Goal: Task Accomplishment & Management: Manage account settings

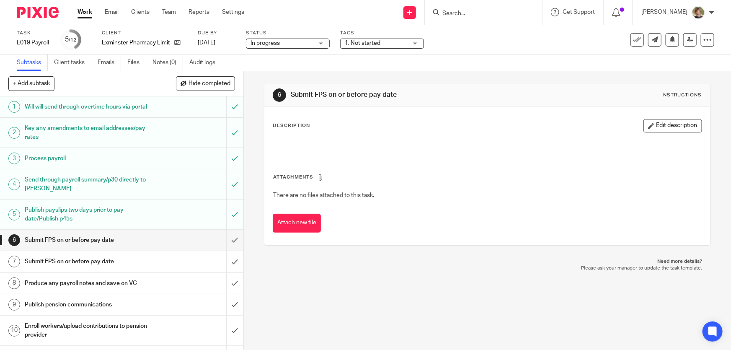
click at [85, 13] on link "Work" at bounding box center [84, 12] width 15 height 8
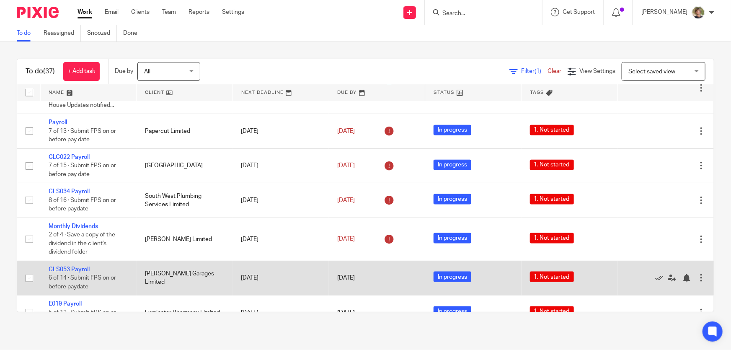
scroll to position [533, 0]
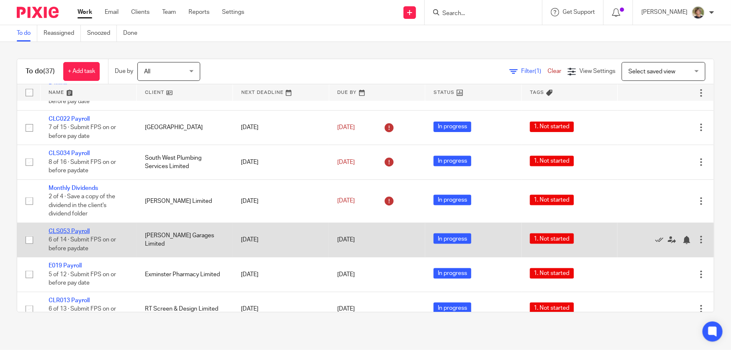
click at [71, 228] on link "CLS053 Payroll" at bounding box center [69, 231] width 41 height 6
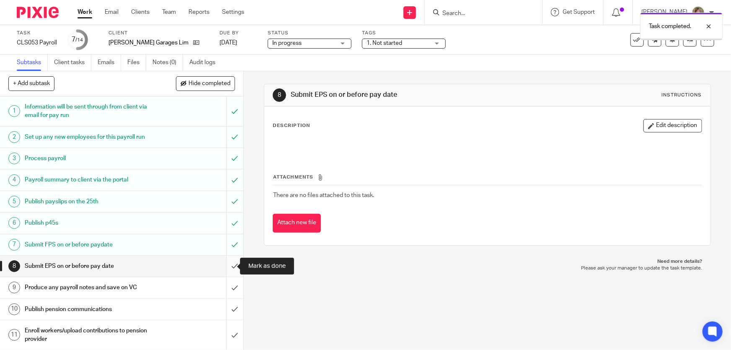
click at [224, 263] on input "submit" at bounding box center [121, 265] width 243 height 21
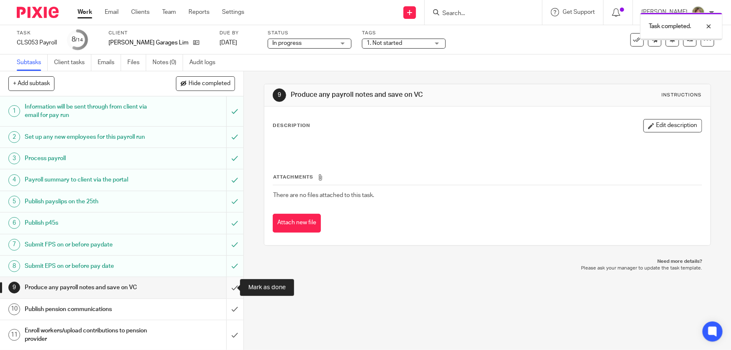
click at [226, 287] on input "submit" at bounding box center [121, 287] width 243 height 21
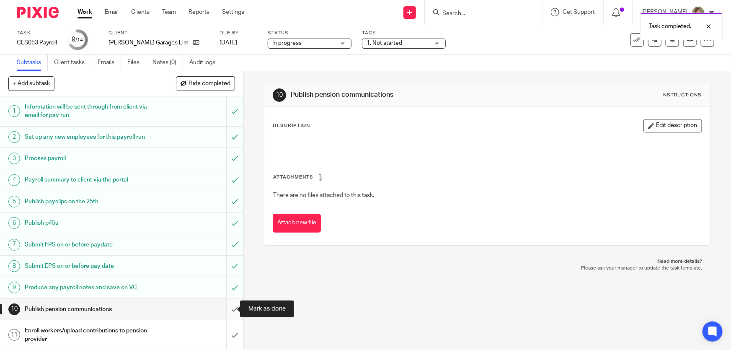
click at [225, 306] on input "submit" at bounding box center [121, 308] width 243 height 21
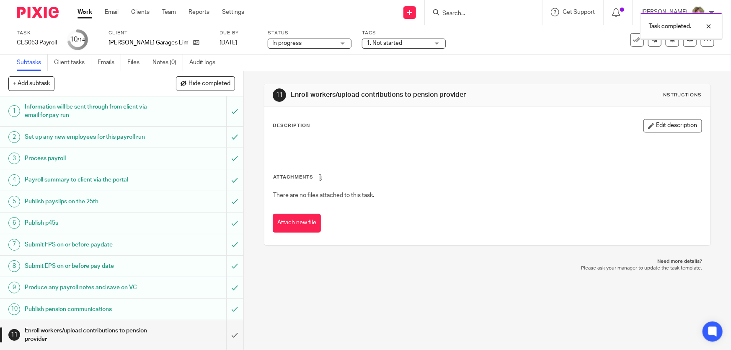
scroll to position [81, 0]
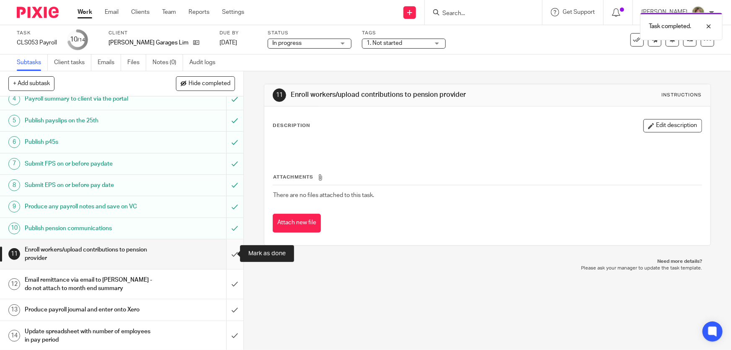
click at [228, 251] on input "submit" at bounding box center [121, 254] width 243 height 30
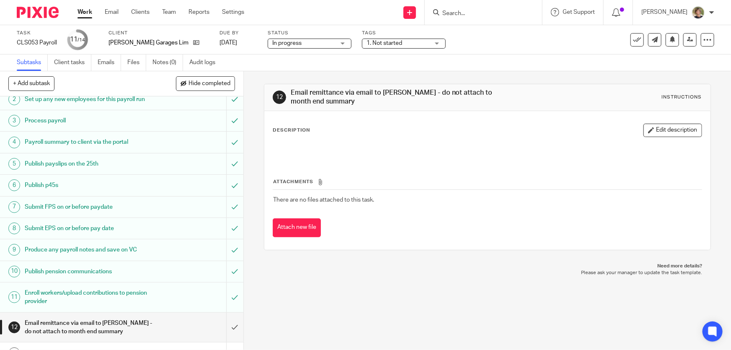
scroll to position [81, 0]
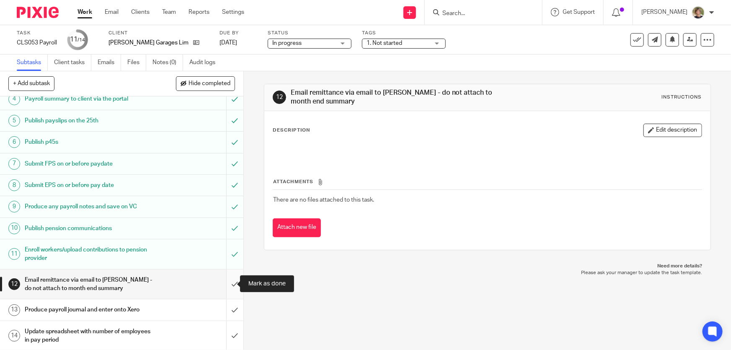
click at [227, 282] on input "submit" at bounding box center [121, 284] width 243 height 30
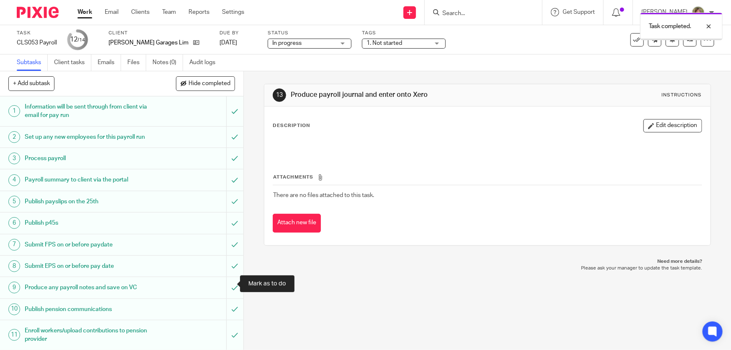
scroll to position [81, 0]
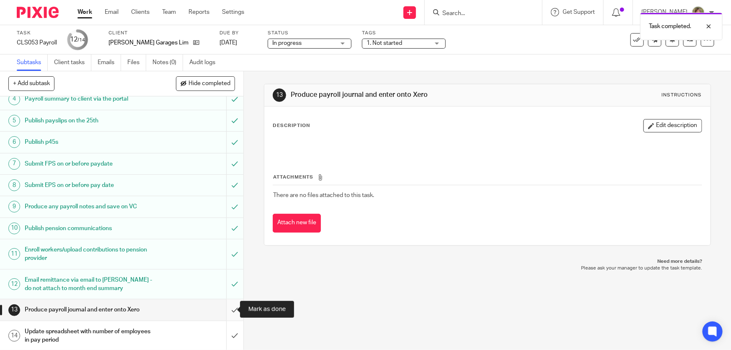
click at [227, 306] on input "submit" at bounding box center [121, 309] width 243 height 21
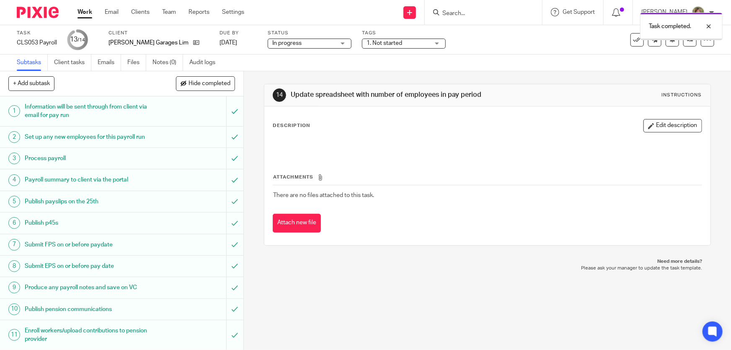
scroll to position [81, 0]
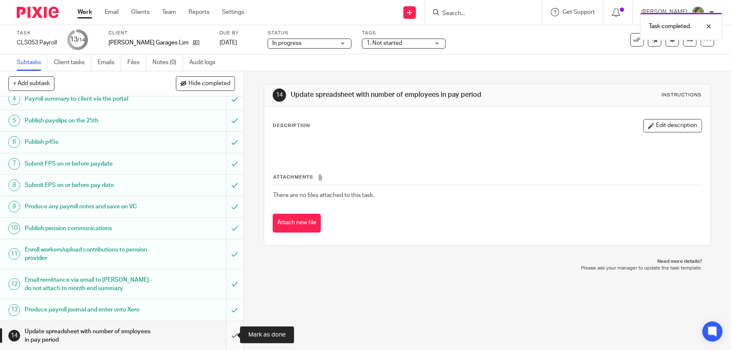
click at [225, 331] on input "submit" at bounding box center [121, 336] width 243 height 30
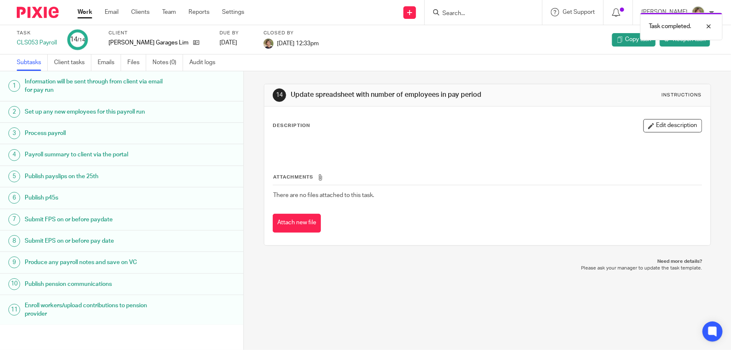
click at [83, 13] on link "Work" at bounding box center [84, 12] width 15 height 8
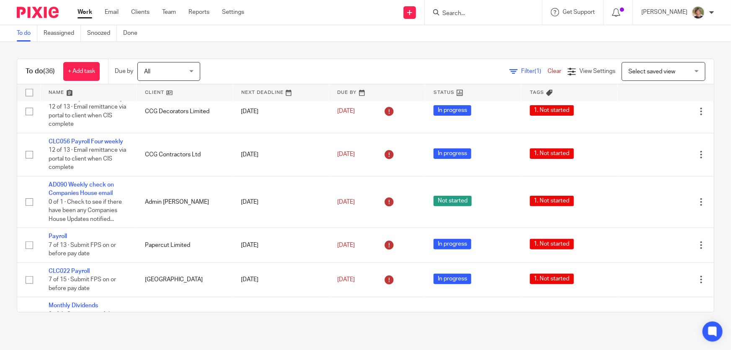
scroll to position [419, 0]
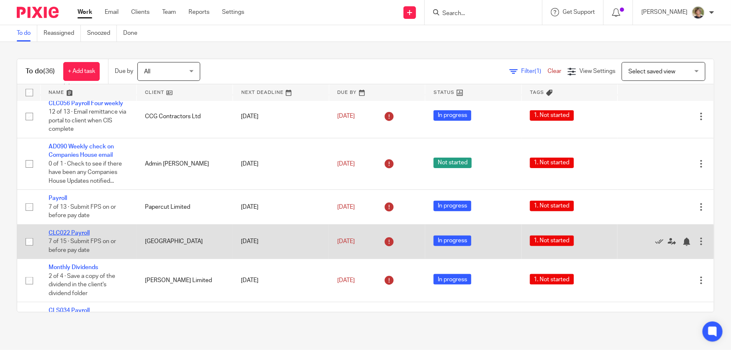
click at [75, 230] on link "CLC022 Payroll" at bounding box center [69, 233] width 41 height 6
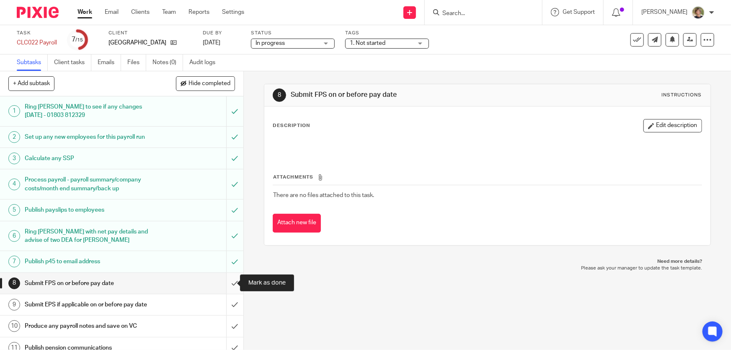
click at [223, 280] on input "submit" at bounding box center [121, 283] width 243 height 21
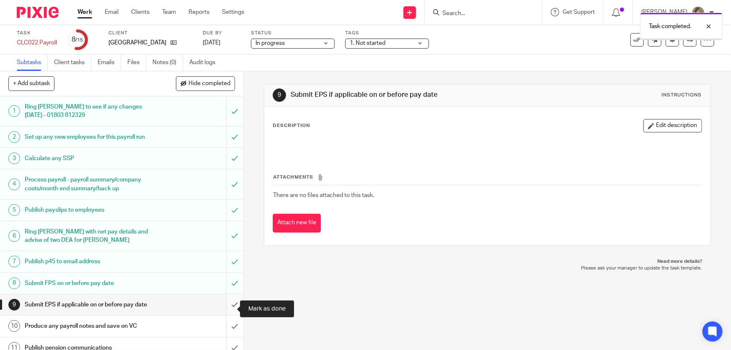
click at [227, 309] on input "submit" at bounding box center [121, 304] width 243 height 21
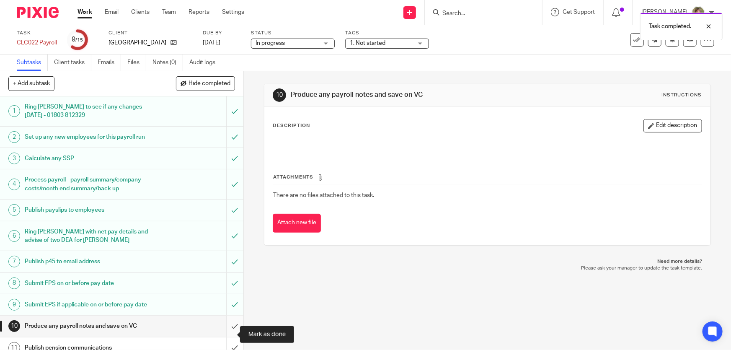
click at [224, 334] on input "submit" at bounding box center [121, 325] width 243 height 21
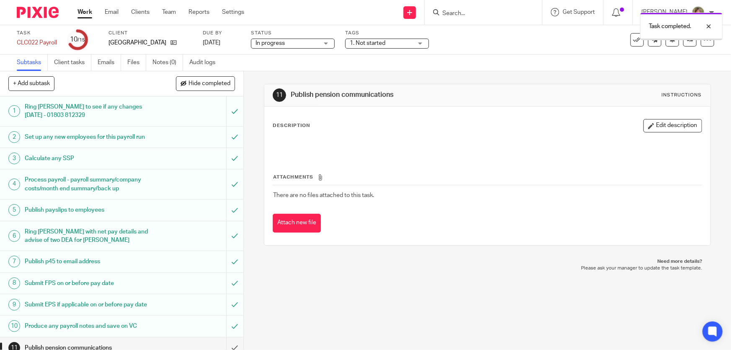
scroll to position [128, 0]
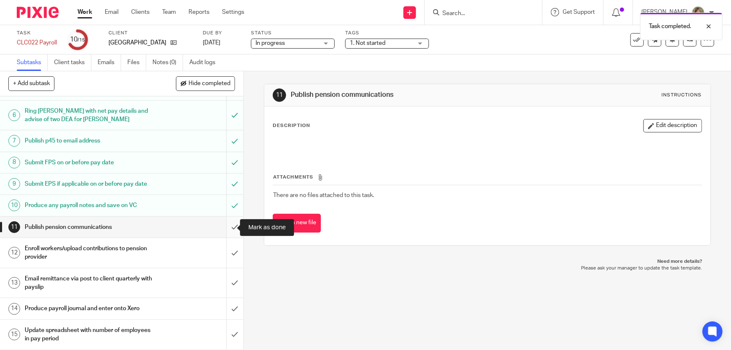
click at [226, 226] on input "submit" at bounding box center [121, 226] width 243 height 21
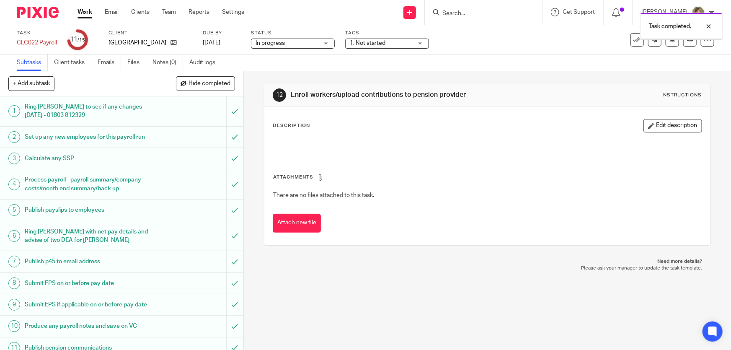
scroll to position [128, 0]
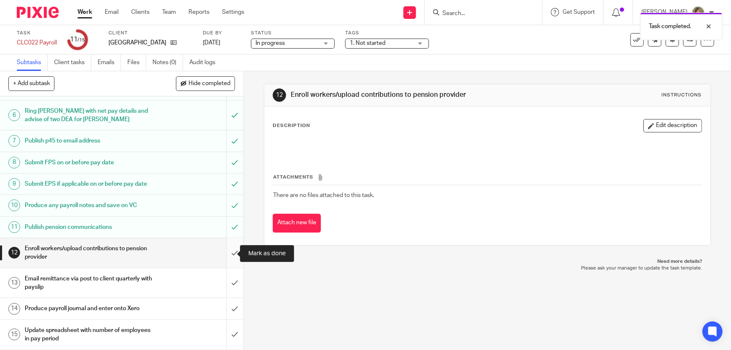
click at [226, 255] on input "submit" at bounding box center [121, 253] width 243 height 30
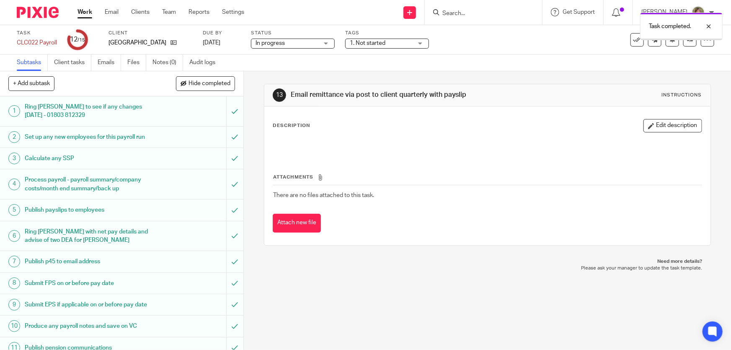
scroll to position [128, 0]
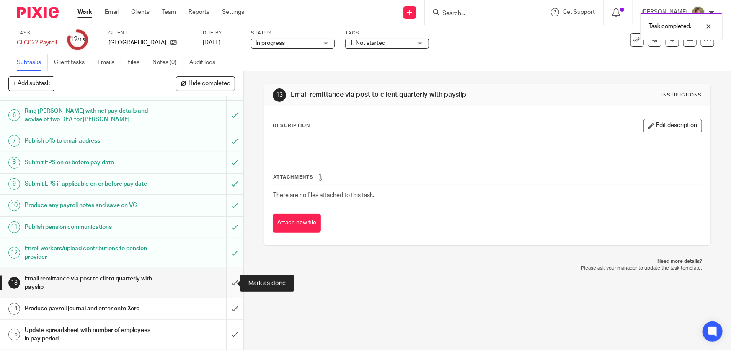
click at [226, 281] on input "submit" at bounding box center [121, 283] width 243 height 30
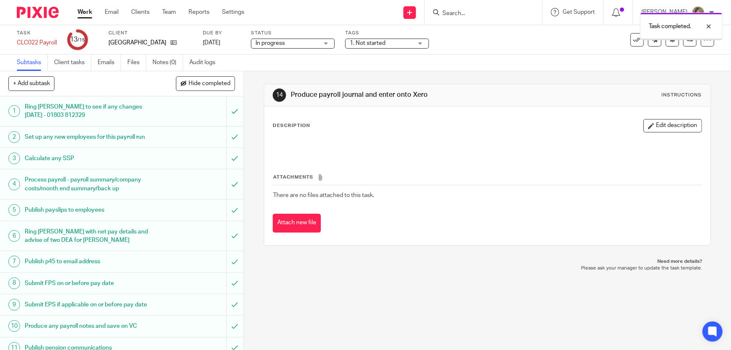
scroll to position [128, 0]
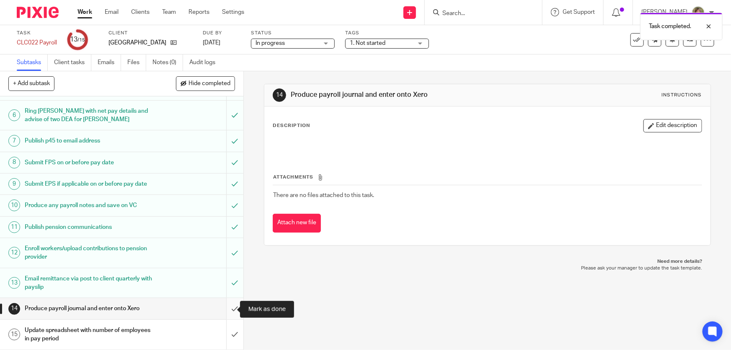
click at [225, 309] on input "submit" at bounding box center [121, 308] width 243 height 21
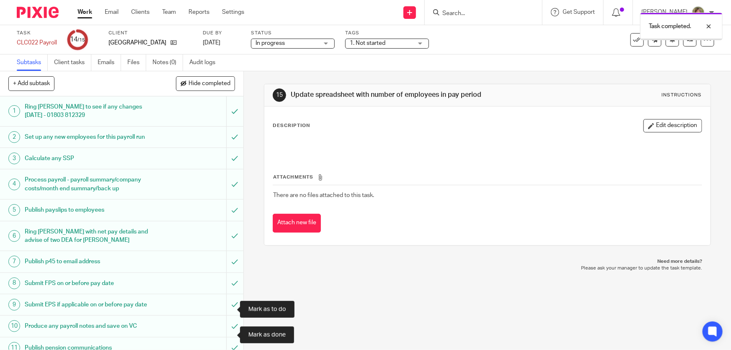
scroll to position [128, 0]
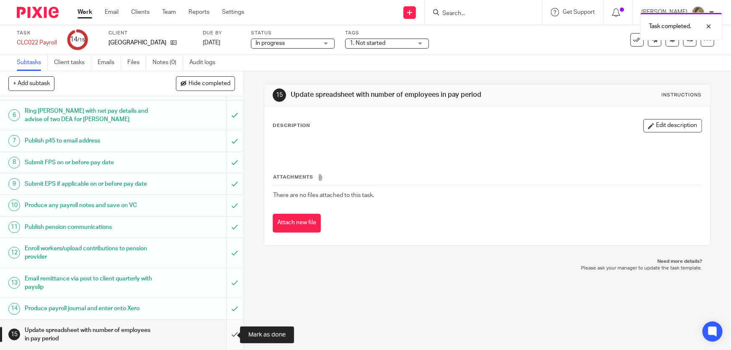
click at [227, 334] on input "submit" at bounding box center [121, 334] width 243 height 30
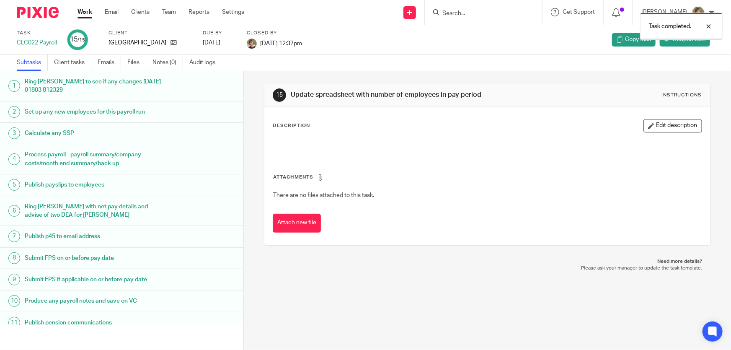
click at [82, 12] on link "Work" at bounding box center [84, 12] width 15 height 8
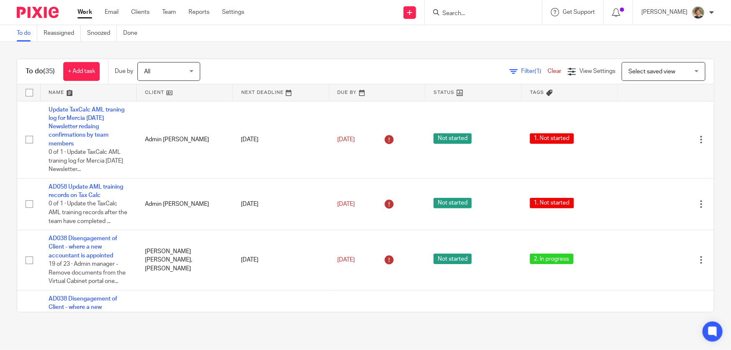
click at [475, 10] on input "Search" at bounding box center [478, 14] width 75 height 8
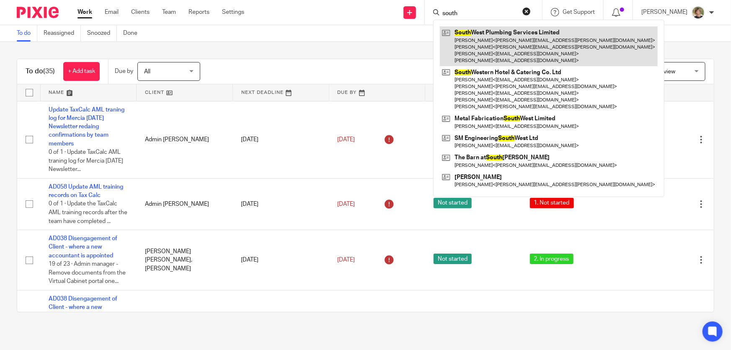
type input "south"
click at [490, 39] on link at bounding box center [549, 46] width 218 height 40
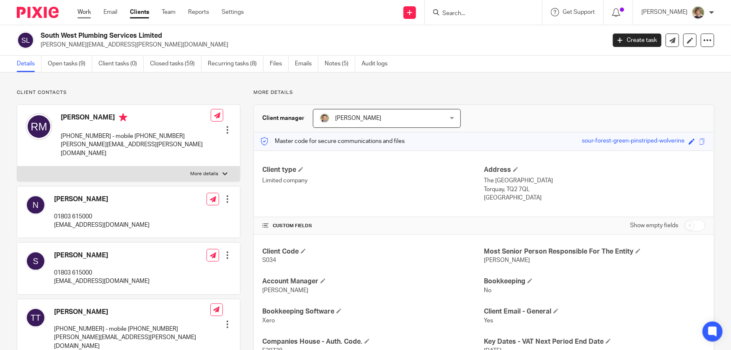
click at [85, 11] on link "Work" at bounding box center [83, 12] width 13 height 8
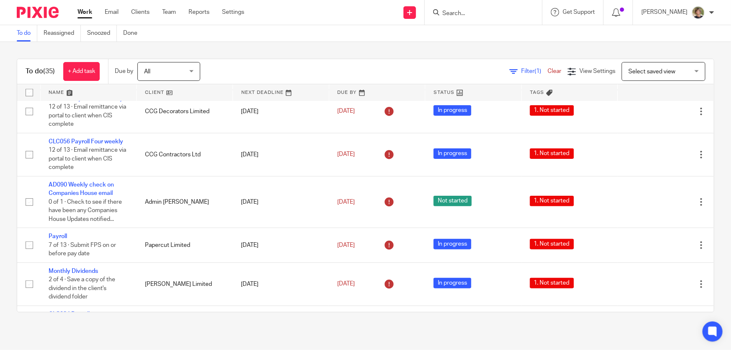
scroll to position [419, 0]
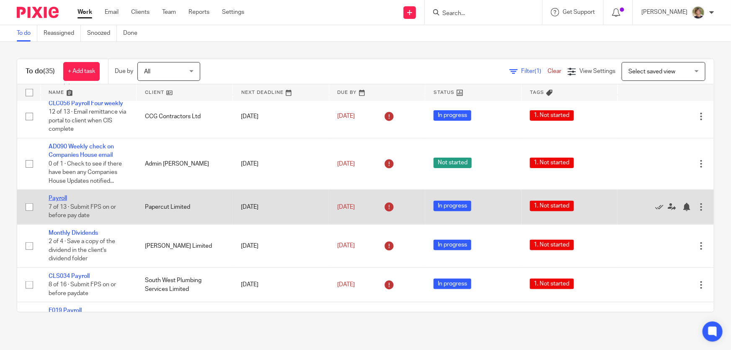
click at [59, 196] on link "Payroll" at bounding box center [58, 198] width 18 height 6
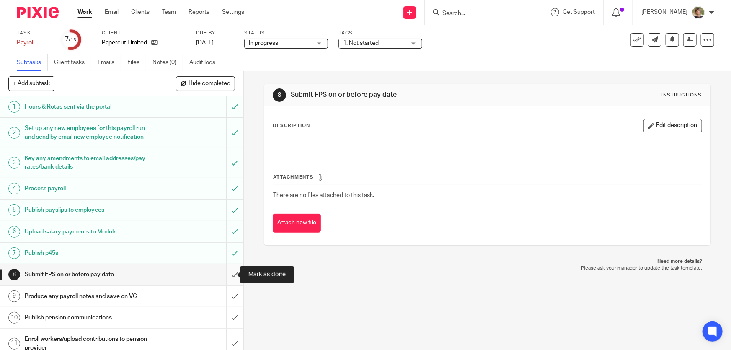
click at [228, 272] on input "submit" at bounding box center [121, 274] width 243 height 21
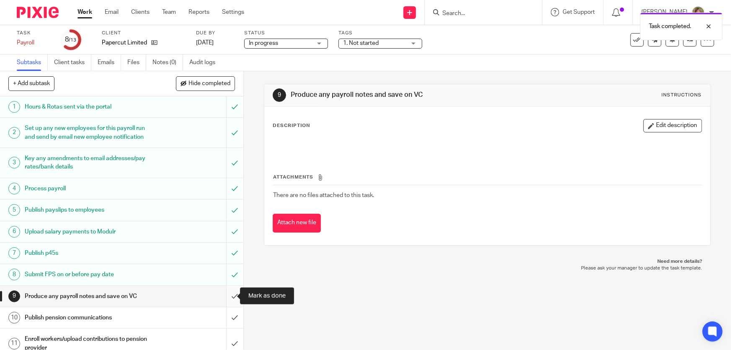
click at [226, 293] on input "submit" at bounding box center [121, 296] width 243 height 21
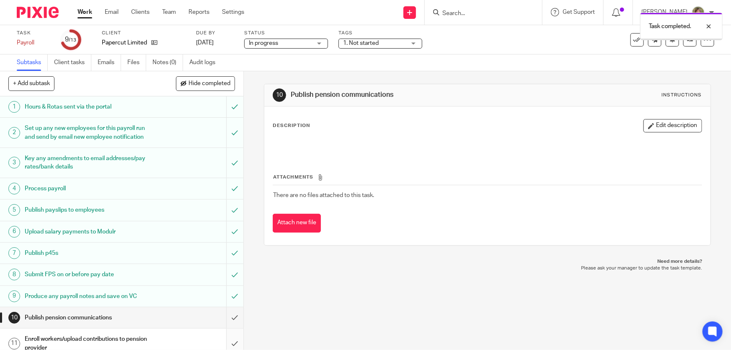
scroll to position [59, 0]
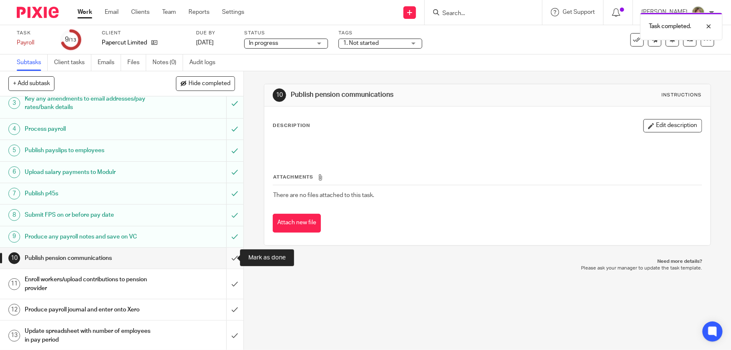
click at [227, 256] on input "submit" at bounding box center [121, 257] width 243 height 21
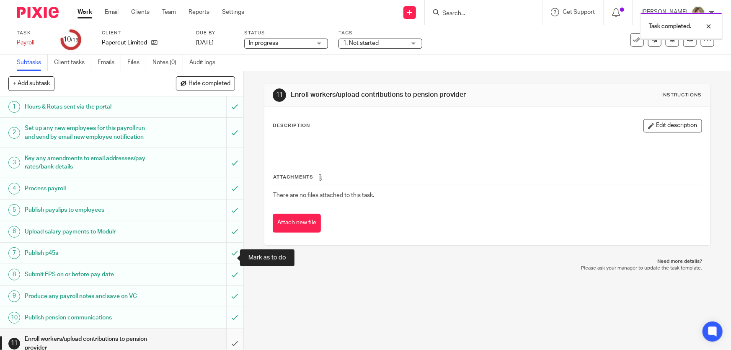
scroll to position [59, 0]
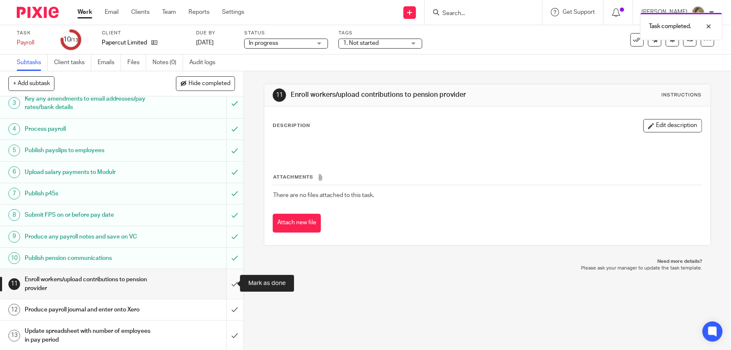
click at [226, 280] on input "submit" at bounding box center [121, 284] width 243 height 30
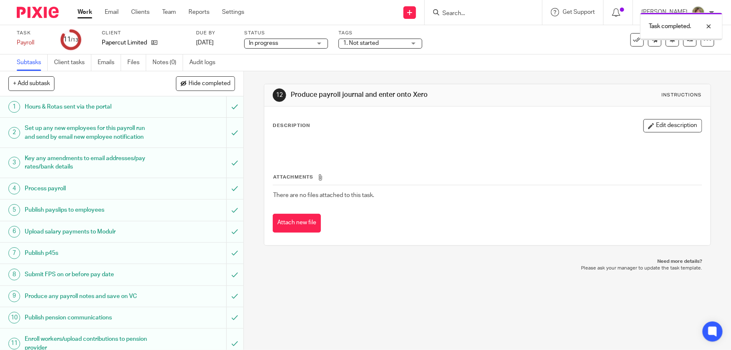
scroll to position [59, 0]
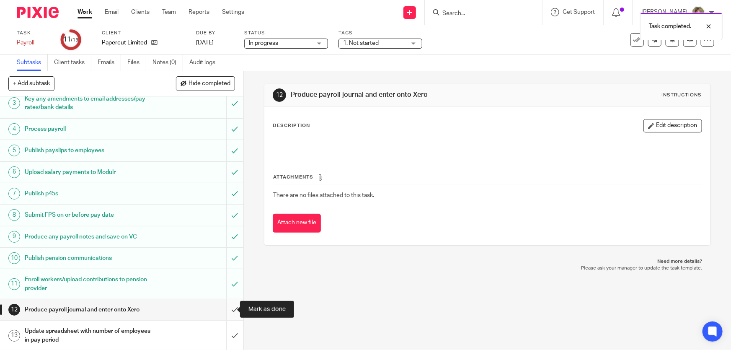
click at [226, 306] on input "submit" at bounding box center [121, 309] width 243 height 21
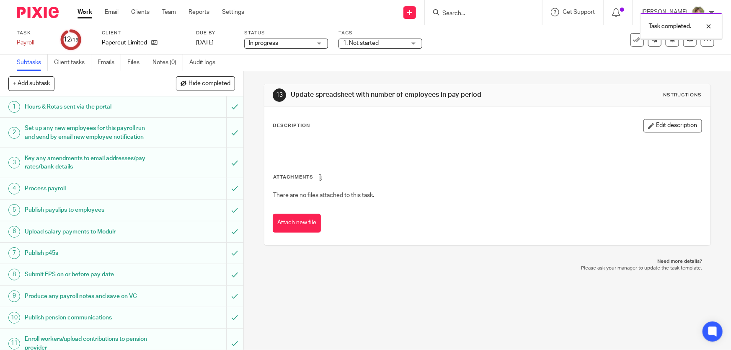
scroll to position [59, 0]
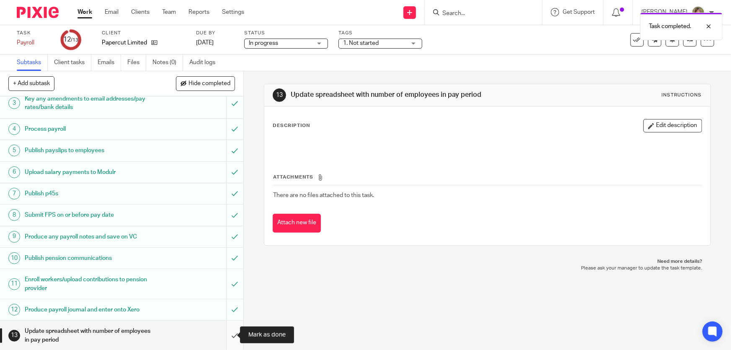
click at [225, 335] on input "submit" at bounding box center [121, 335] width 243 height 30
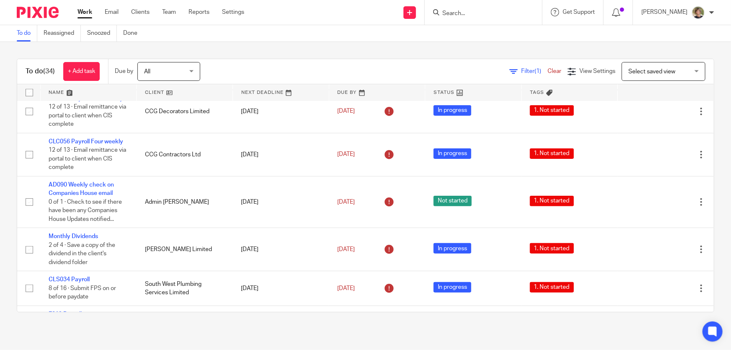
scroll to position [419, 0]
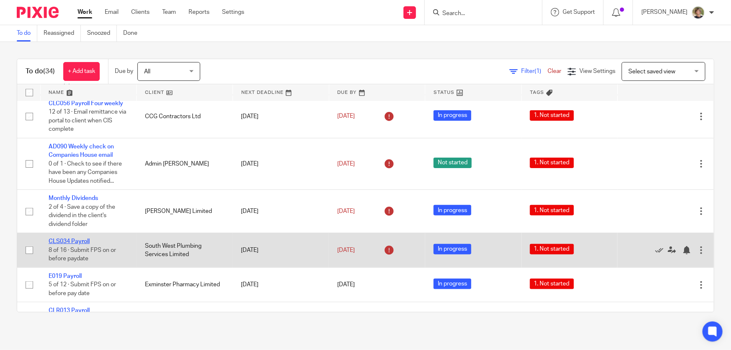
click at [68, 238] on link "CLS034 Payroll" at bounding box center [69, 241] width 41 height 6
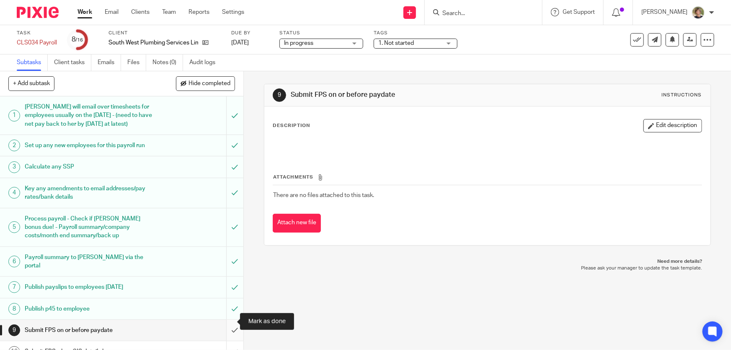
click at [226, 322] on input "submit" at bounding box center [121, 329] width 243 height 21
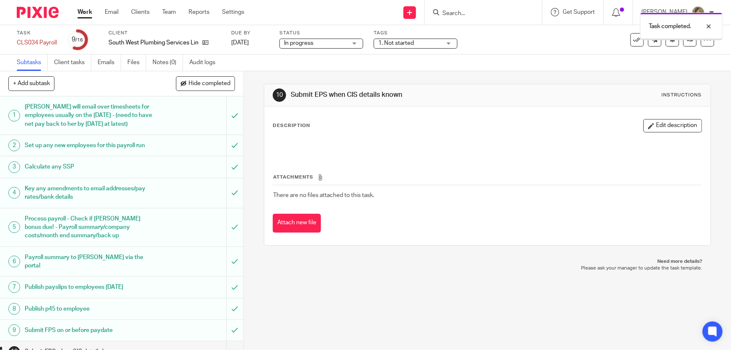
scroll to position [152, 0]
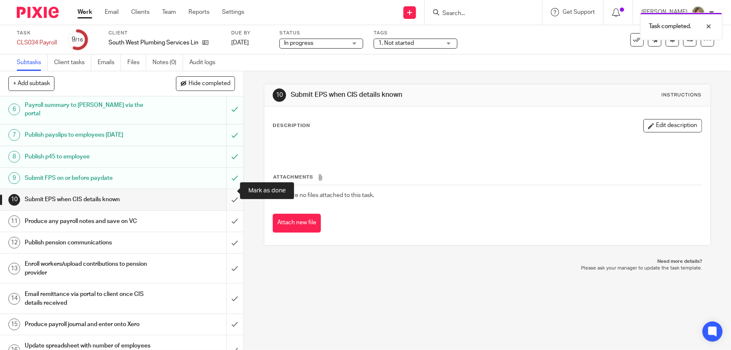
click at [227, 189] on input "submit" at bounding box center [121, 199] width 243 height 21
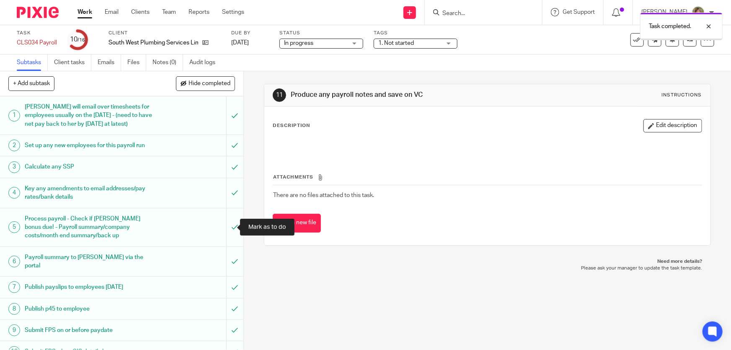
scroll to position [158, 0]
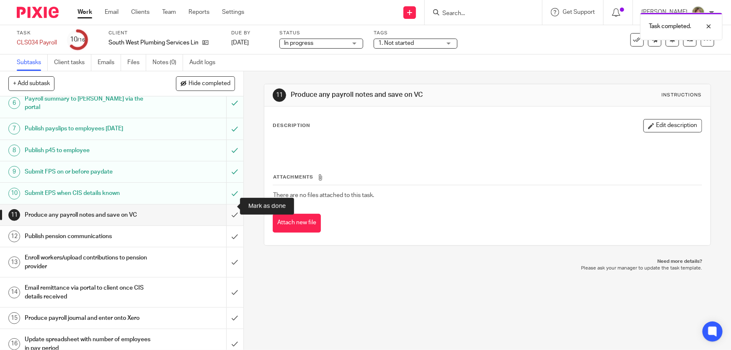
click at [226, 204] on input "submit" at bounding box center [121, 214] width 243 height 21
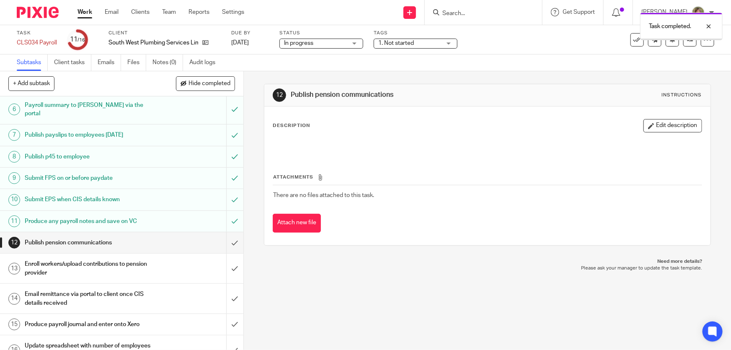
scroll to position [158, 0]
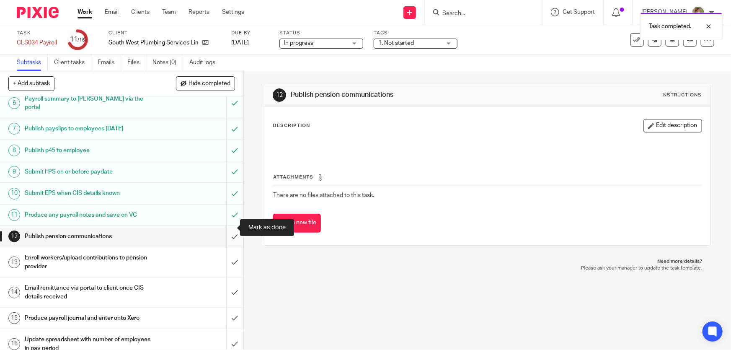
click at [227, 226] on input "submit" at bounding box center [121, 236] width 243 height 21
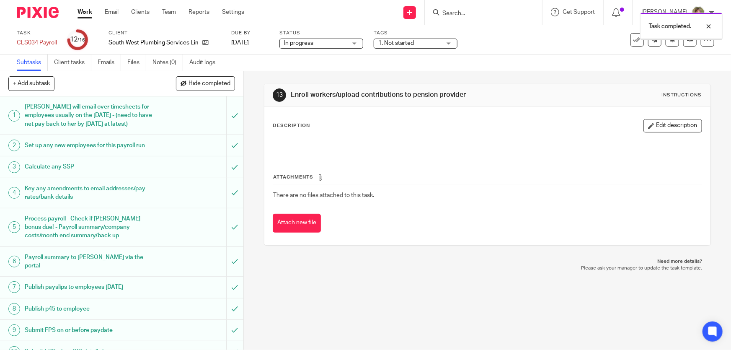
scroll to position [158, 0]
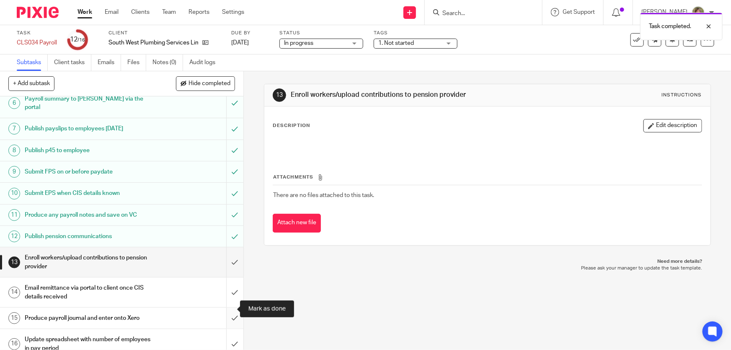
click at [226, 308] on input "submit" at bounding box center [121, 317] width 243 height 21
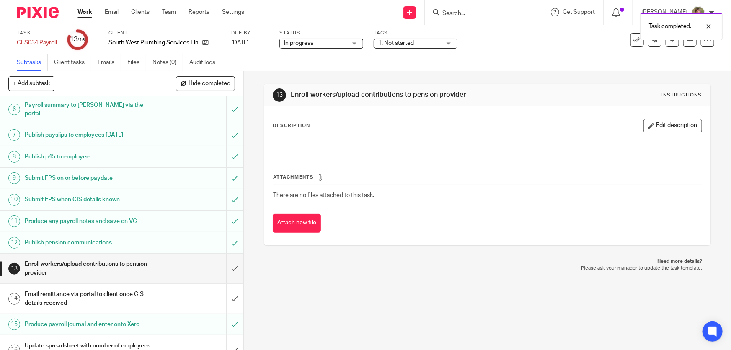
scroll to position [158, 0]
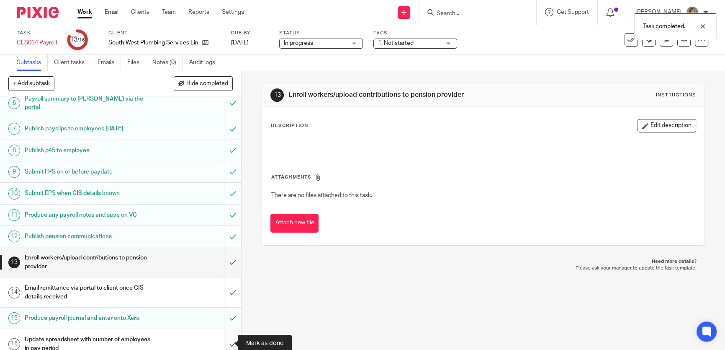
click at [226, 340] on input "submit" at bounding box center [120, 344] width 241 height 30
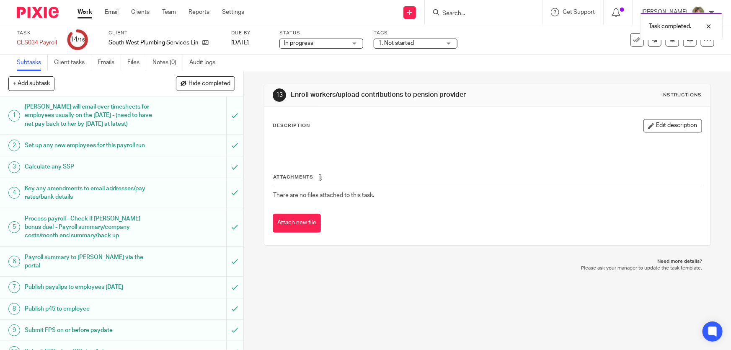
scroll to position [158, 0]
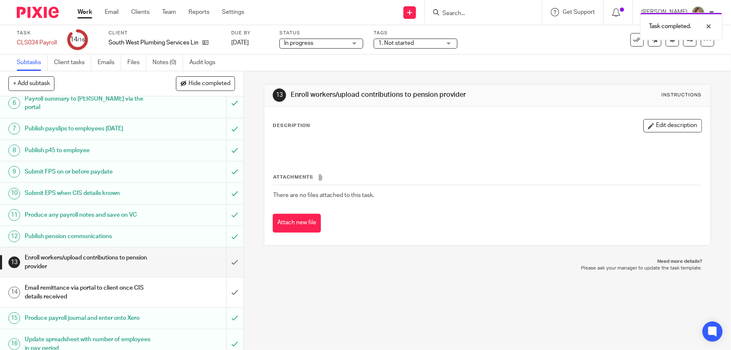
click at [85, 9] on link "Work" at bounding box center [84, 12] width 15 height 8
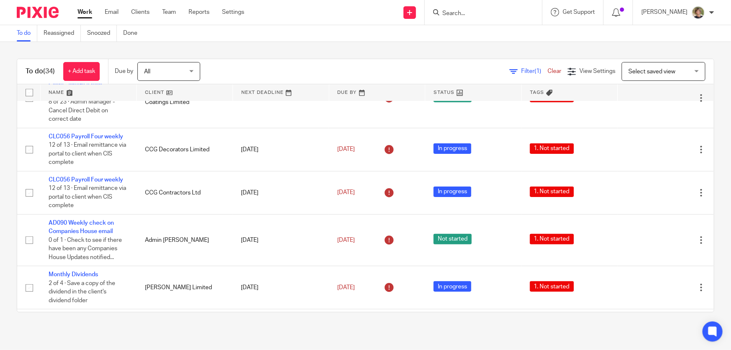
scroll to position [456, 0]
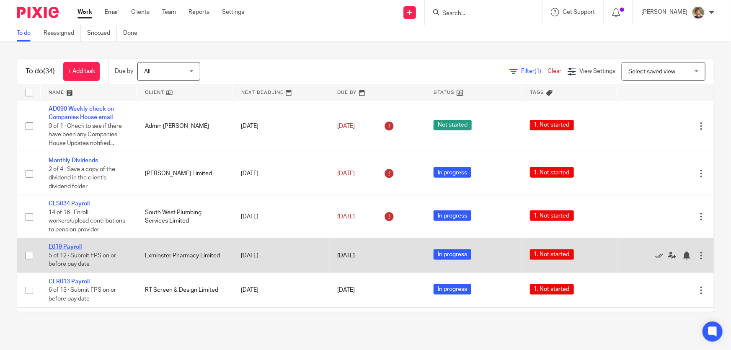
click at [60, 250] on link "E019 Payroll" at bounding box center [65, 247] width 33 height 6
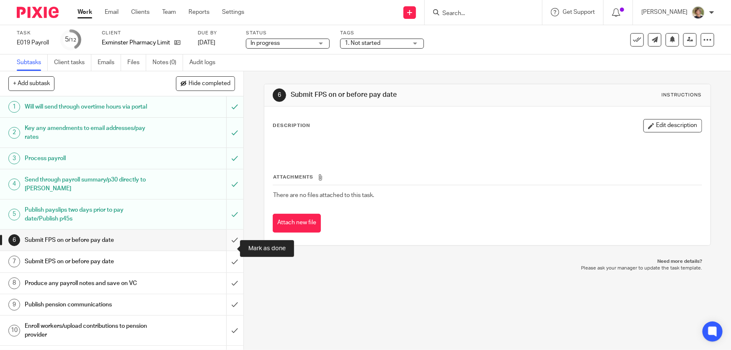
click at [229, 247] on input "submit" at bounding box center [121, 239] width 243 height 21
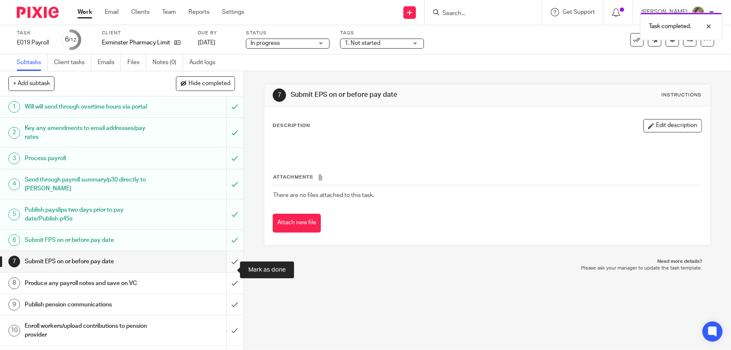
click at [226, 270] on input "submit" at bounding box center [121, 261] width 243 height 21
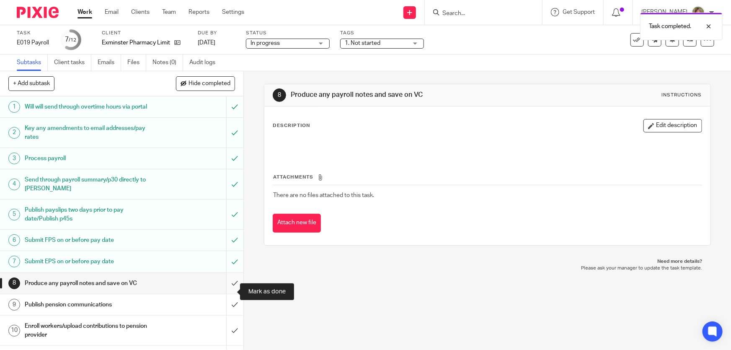
click at [226, 291] on input "submit" at bounding box center [121, 283] width 243 height 21
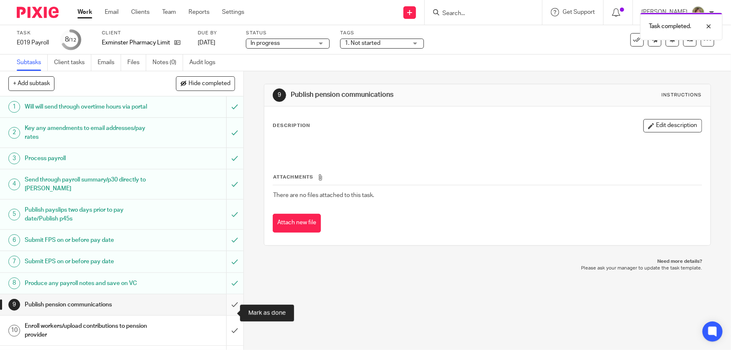
click at [226, 313] on input "submit" at bounding box center [121, 304] width 243 height 21
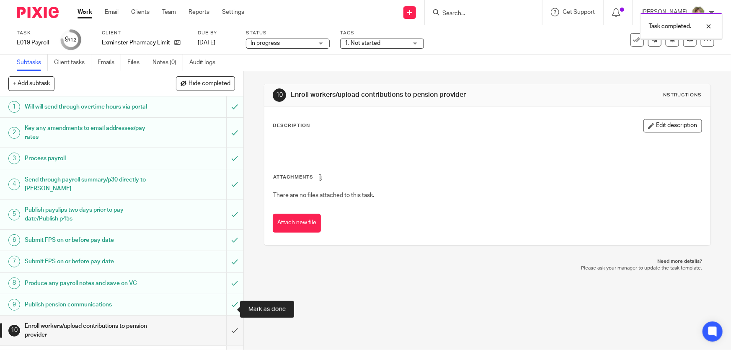
scroll to position [55, 0]
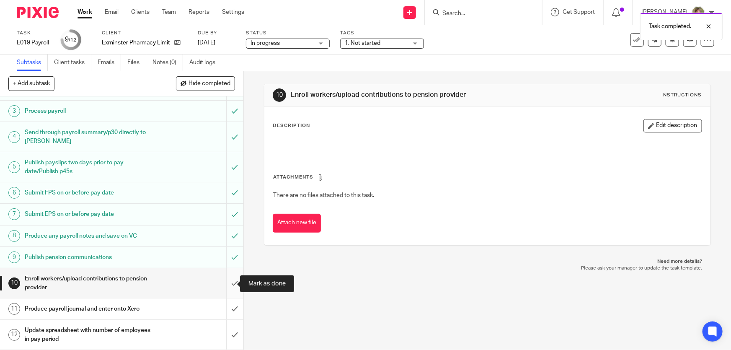
click at [226, 282] on input "submit" at bounding box center [121, 283] width 243 height 30
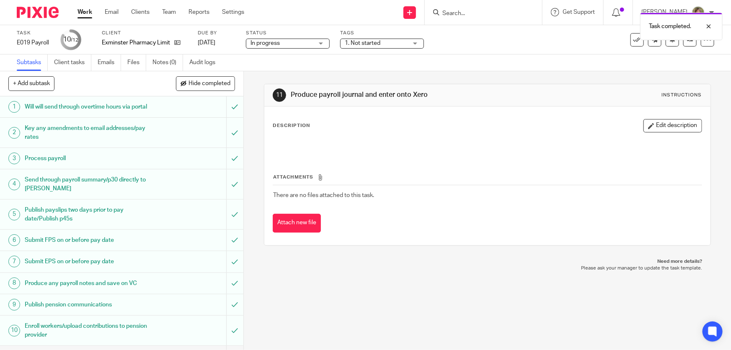
scroll to position [55, 0]
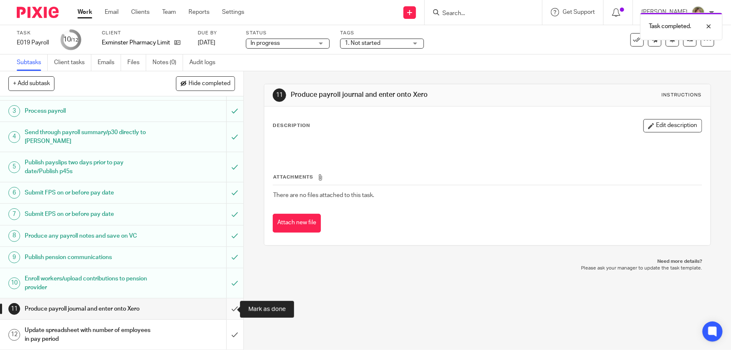
click at [226, 306] on input "submit" at bounding box center [121, 308] width 243 height 21
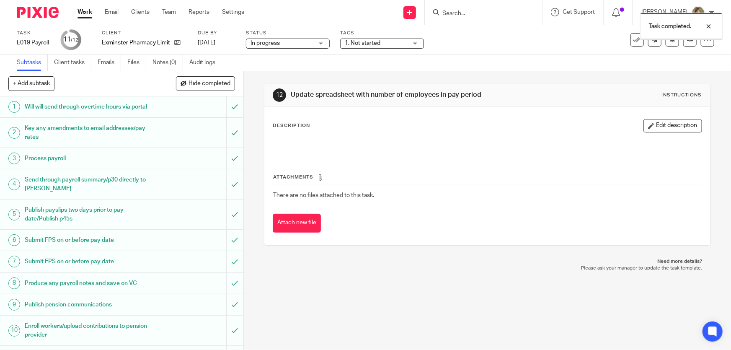
scroll to position [55, 0]
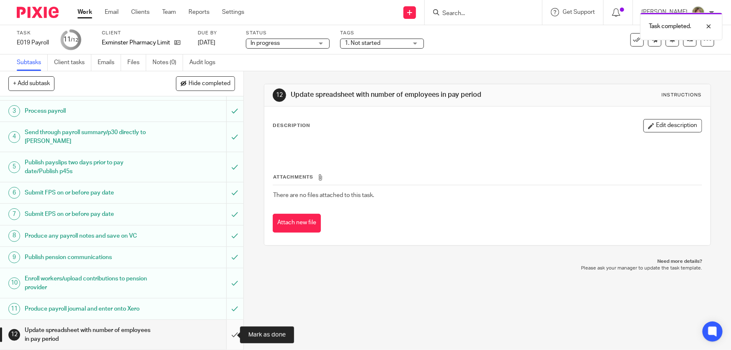
click at [227, 332] on input "submit" at bounding box center [121, 334] width 243 height 30
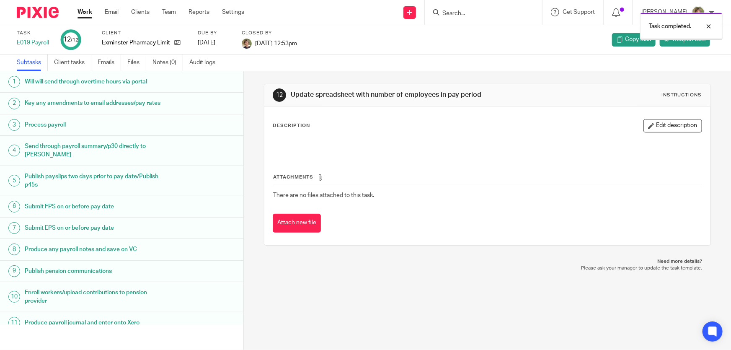
click at [83, 8] on link "Work" at bounding box center [84, 12] width 15 height 8
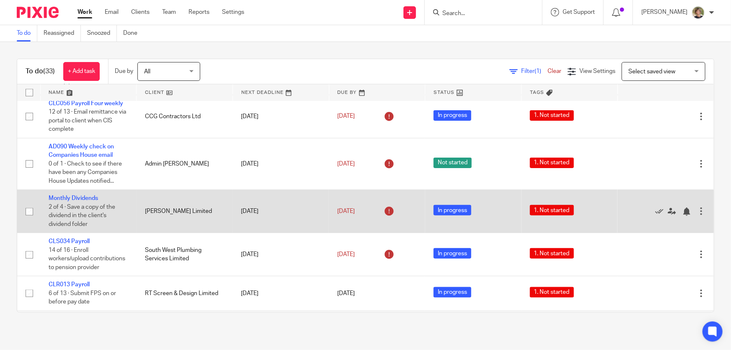
scroll to position [456, 0]
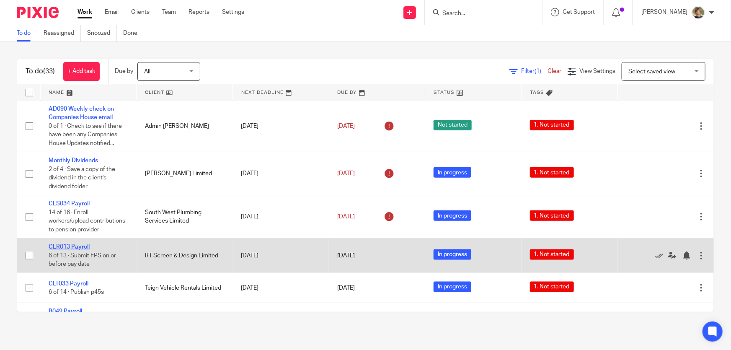
click at [69, 250] on link "CLR013 Payroll" at bounding box center [69, 247] width 41 height 6
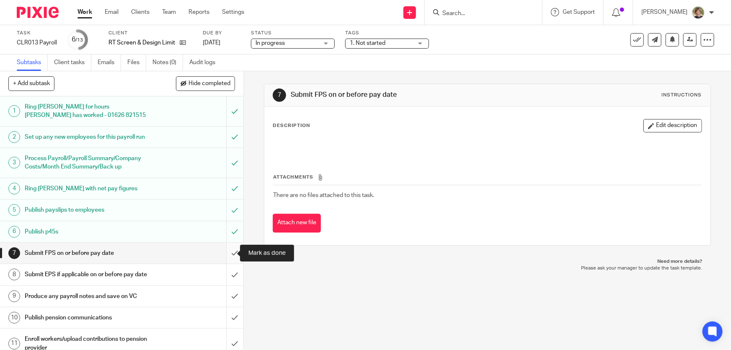
click at [227, 250] on input "submit" at bounding box center [121, 252] width 243 height 21
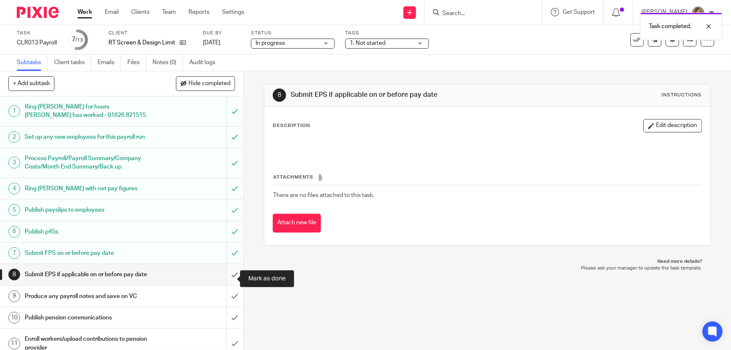
click at [226, 277] on input "submit" at bounding box center [121, 274] width 243 height 21
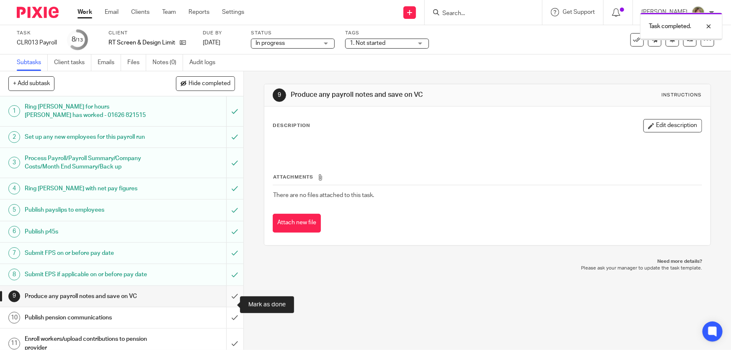
click at [225, 298] on input "submit" at bounding box center [121, 296] width 243 height 21
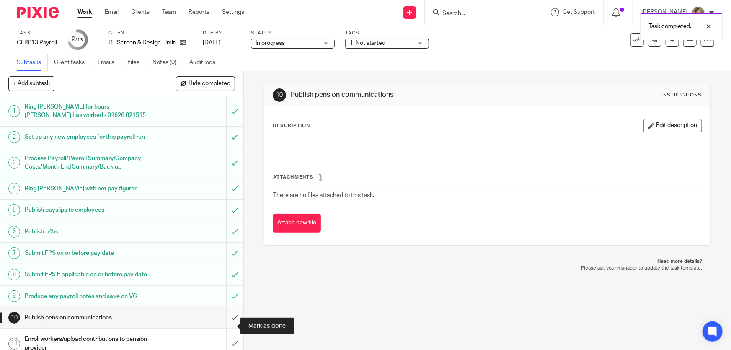
click at [226, 326] on input "submit" at bounding box center [121, 317] width 243 height 21
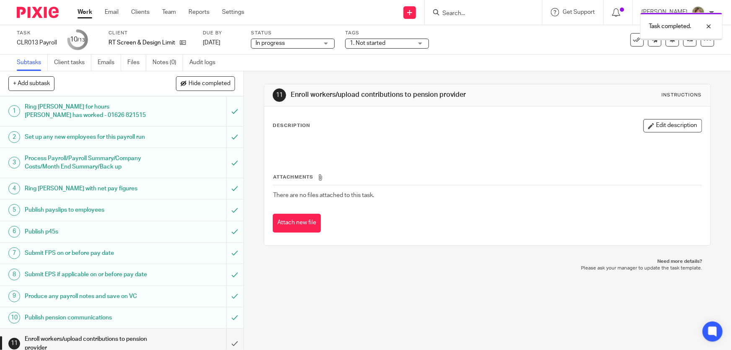
scroll to position [68, 0]
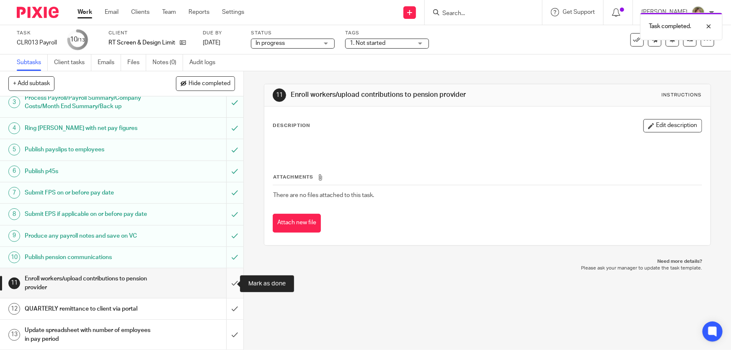
click at [225, 284] on input "submit" at bounding box center [121, 283] width 243 height 30
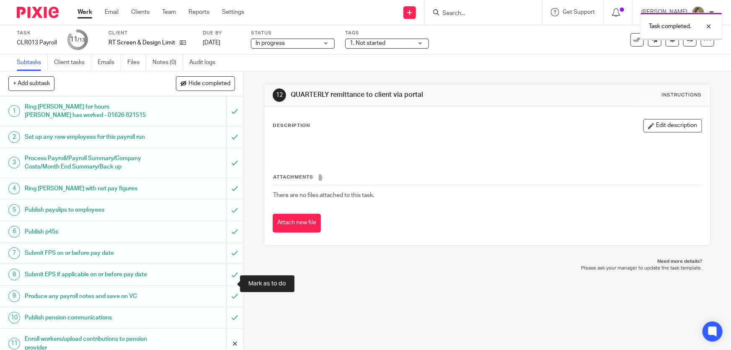
scroll to position [68, 0]
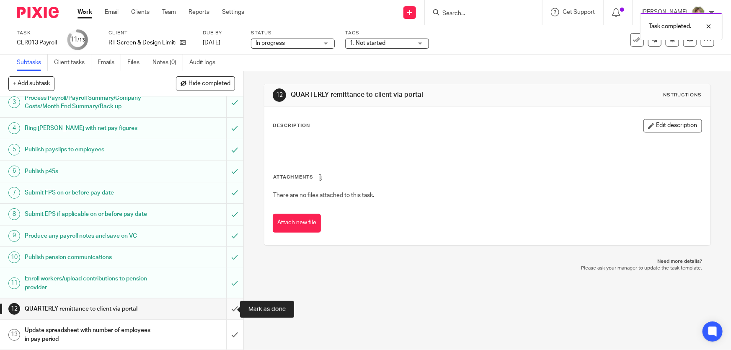
click at [226, 308] on input "submit" at bounding box center [121, 308] width 243 height 21
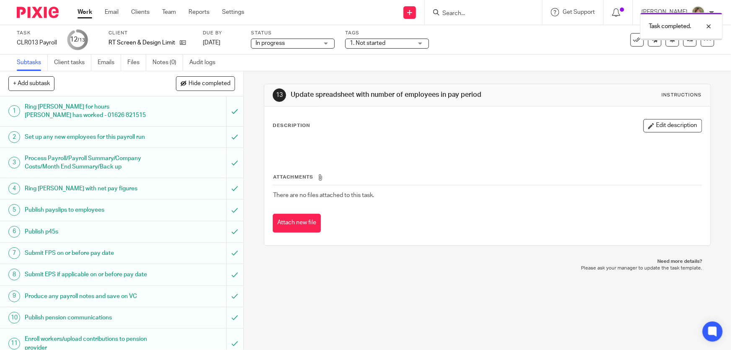
scroll to position [68, 0]
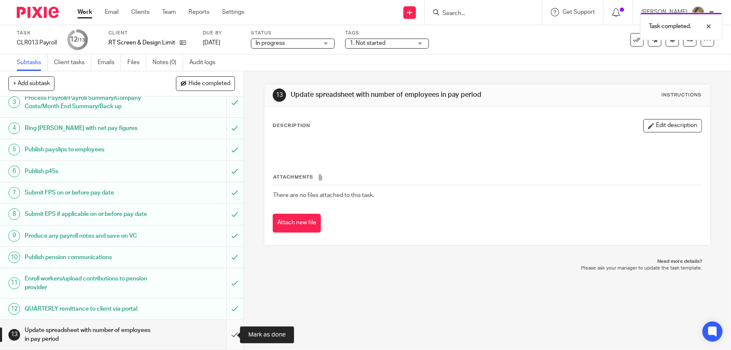
click at [225, 336] on input "submit" at bounding box center [121, 334] width 243 height 30
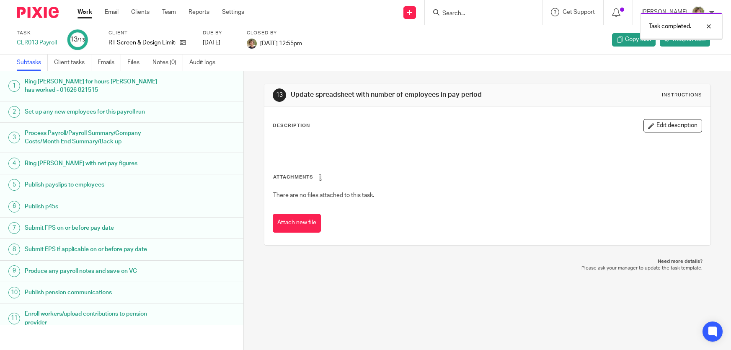
click at [79, 11] on link "Work" at bounding box center [84, 12] width 15 height 8
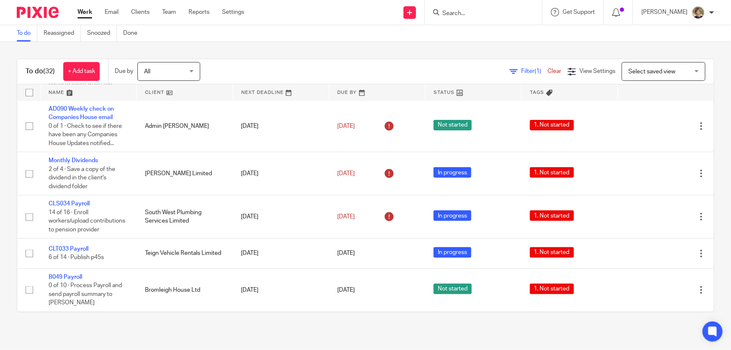
scroll to position [533, 0]
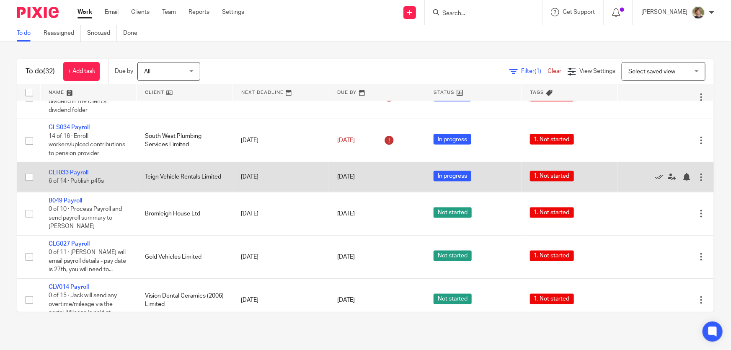
click at [66, 175] on td "CLT033 Payroll 6 of 14 · Publish p45s" at bounding box center [88, 177] width 96 height 30
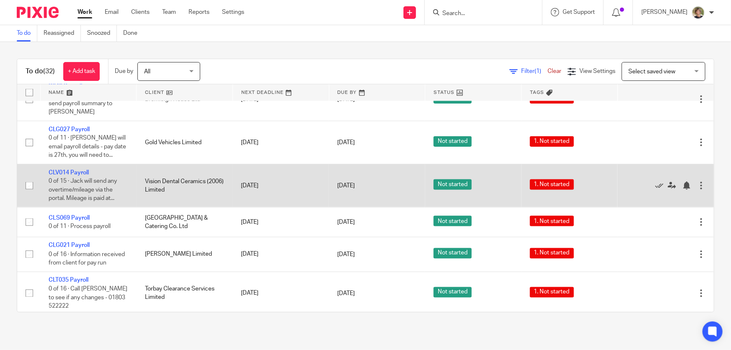
scroll to position [571, 0]
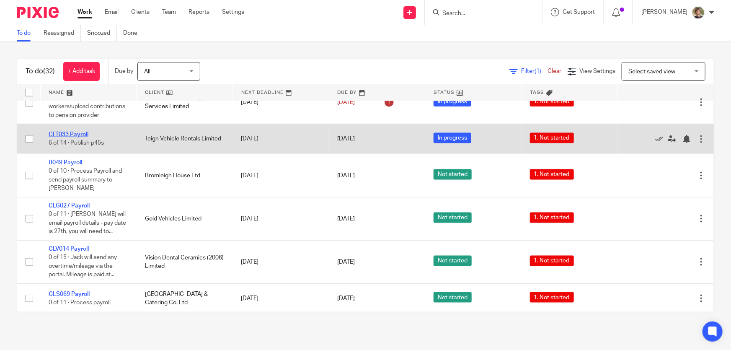
click at [61, 137] on link "CLT033 Payroll" at bounding box center [69, 134] width 40 height 6
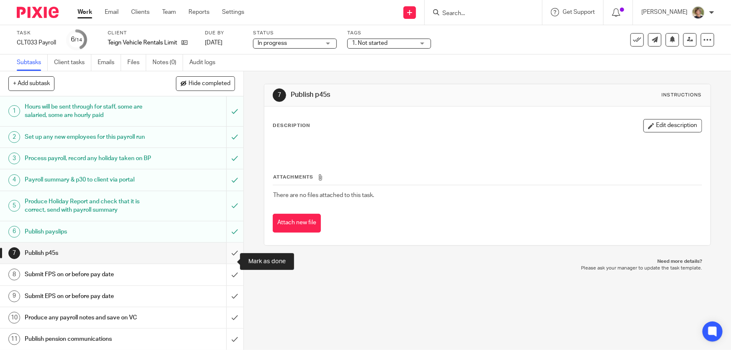
click at [226, 260] on input "submit" at bounding box center [121, 252] width 243 height 21
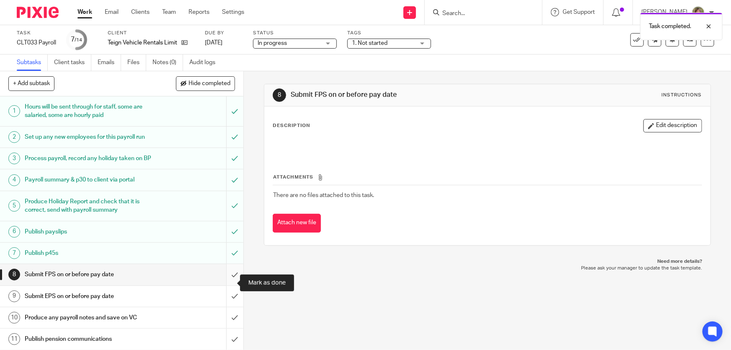
click at [227, 280] on input "submit" at bounding box center [121, 274] width 243 height 21
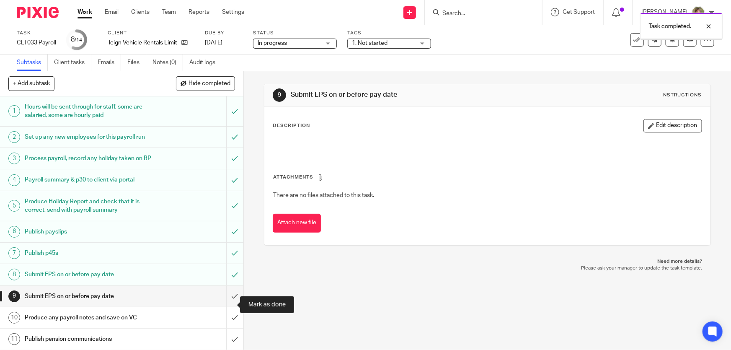
click at [229, 302] on input "submit" at bounding box center [121, 296] width 243 height 21
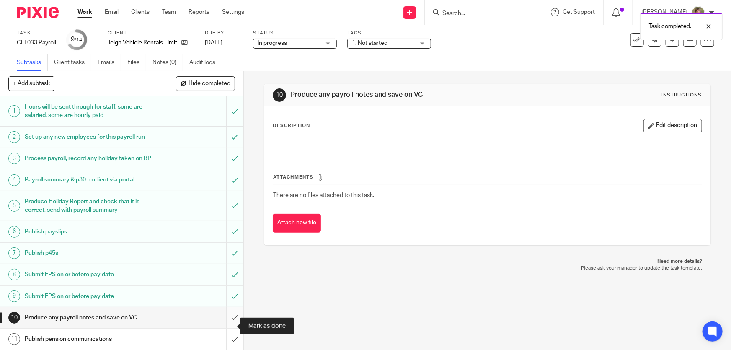
click at [226, 323] on input "submit" at bounding box center [121, 317] width 243 height 21
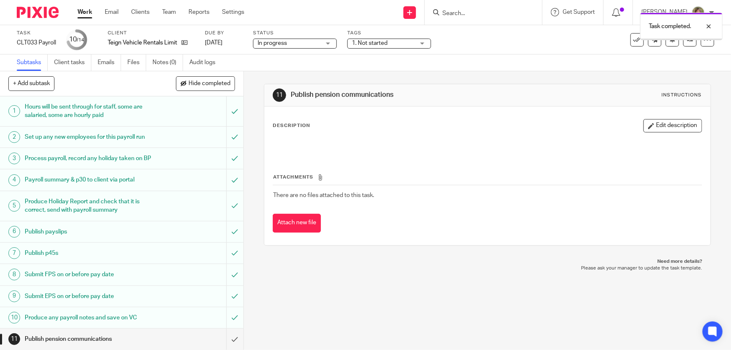
scroll to position [90, 0]
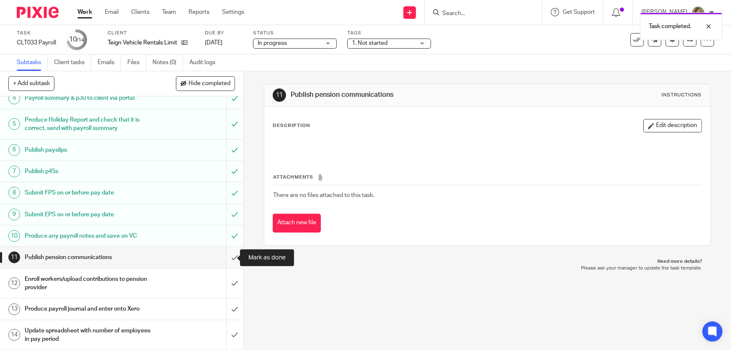
click at [225, 258] on input "submit" at bounding box center [121, 257] width 243 height 21
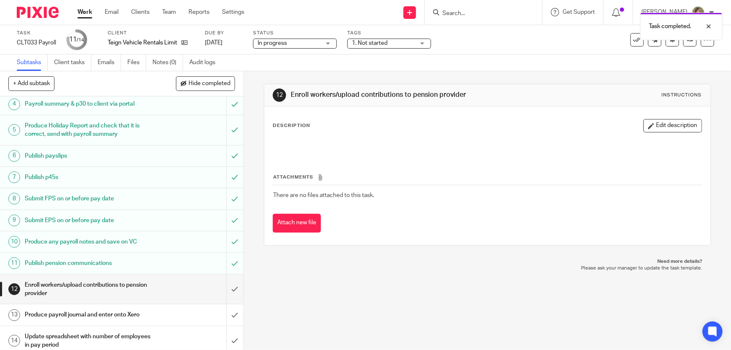
scroll to position [90, 0]
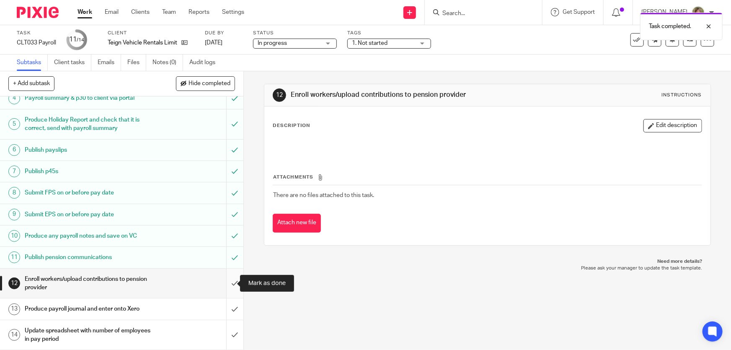
click at [226, 280] on input "submit" at bounding box center [121, 283] width 243 height 30
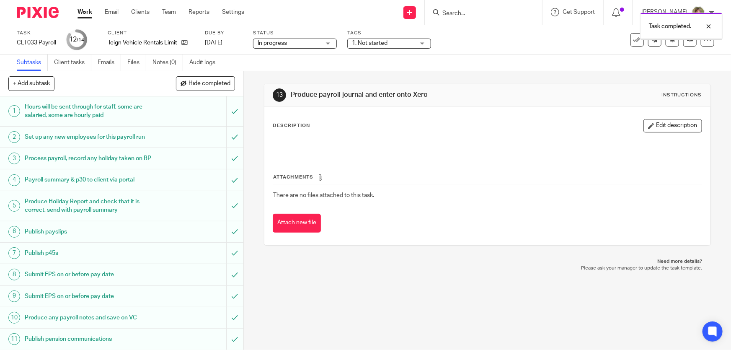
scroll to position [90, 0]
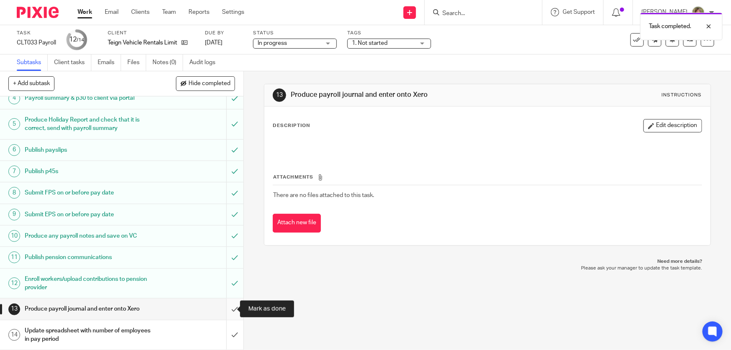
click at [226, 308] on input "submit" at bounding box center [121, 308] width 243 height 21
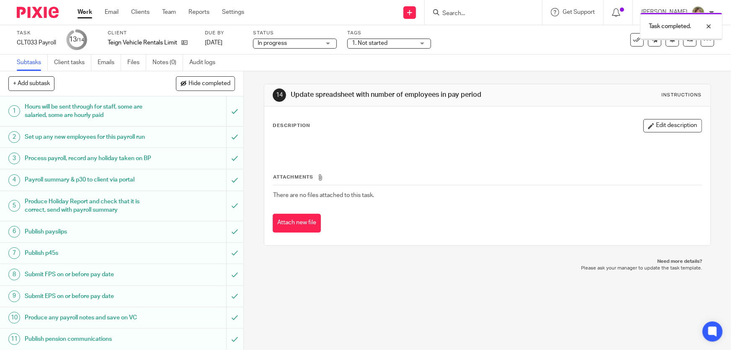
scroll to position [90, 0]
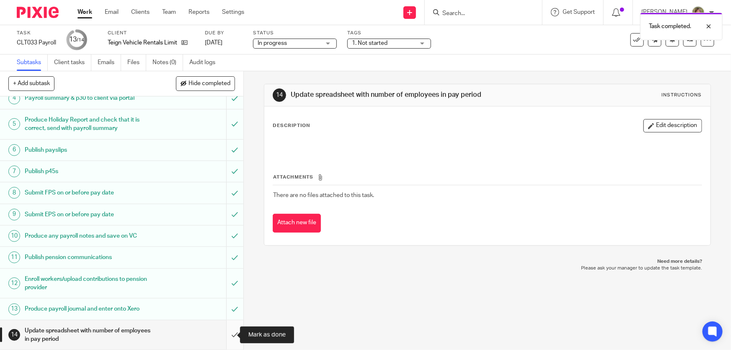
click at [226, 332] on input "submit" at bounding box center [121, 335] width 243 height 30
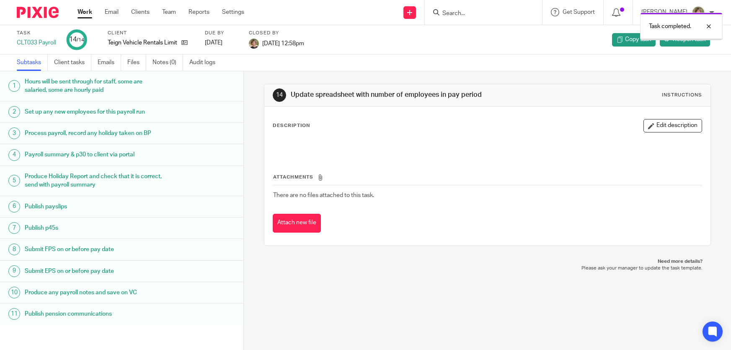
click at [85, 11] on link "Work" at bounding box center [84, 12] width 15 height 8
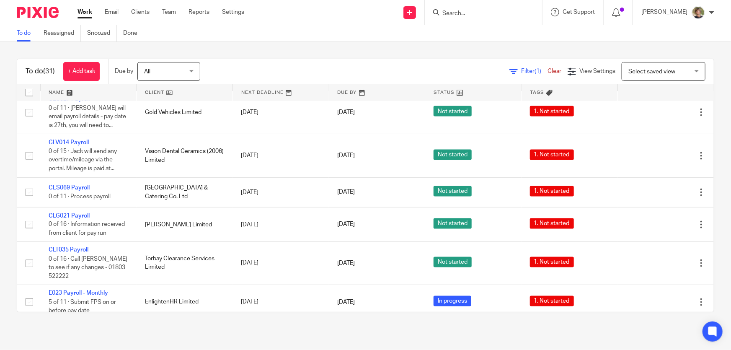
scroll to position [685, 0]
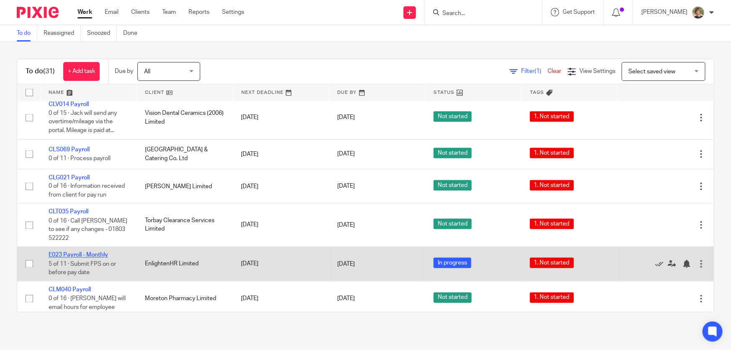
click at [62, 252] on link "E023 Payroll - Monthly" at bounding box center [78, 255] width 59 height 6
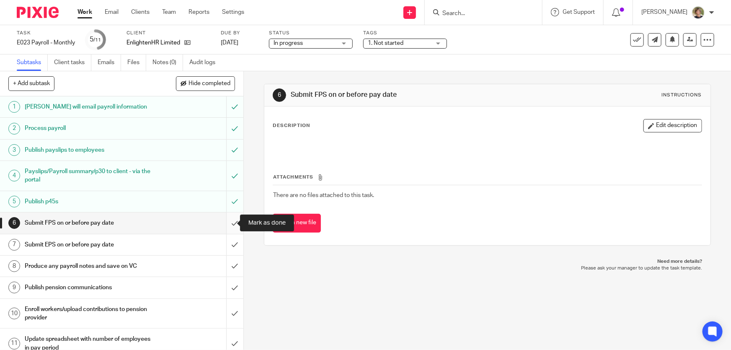
click at [226, 222] on input "submit" at bounding box center [121, 222] width 243 height 21
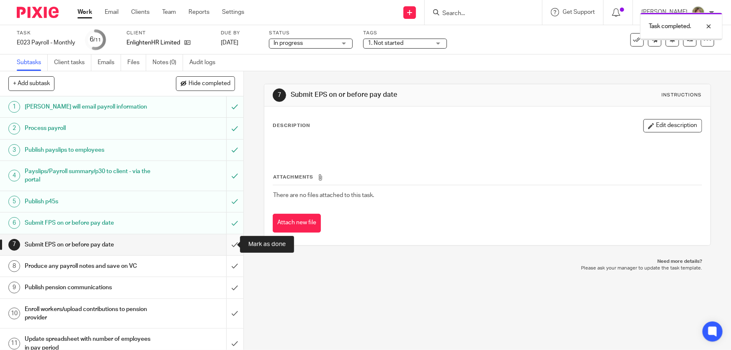
click at [225, 244] on input "submit" at bounding box center [121, 244] width 243 height 21
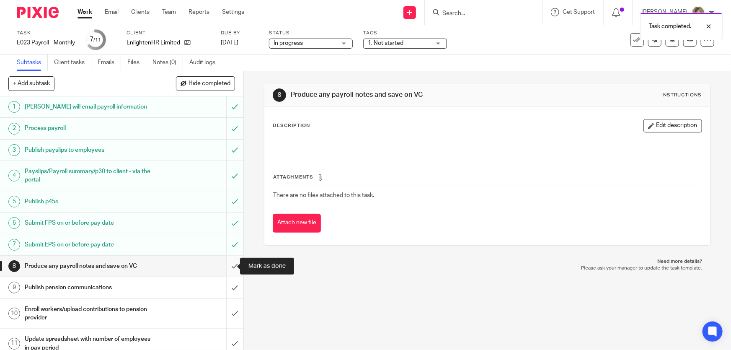
click at [226, 264] on input "submit" at bounding box center [121, 265] width 243 height 21
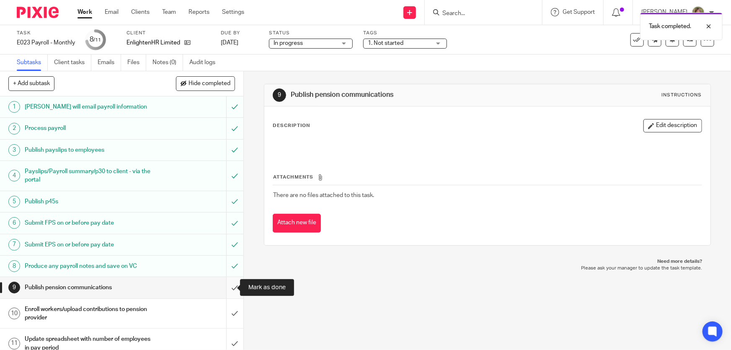
click at [226, 285] on input "submit" at bounding box center [121, 287] width 243 height 21
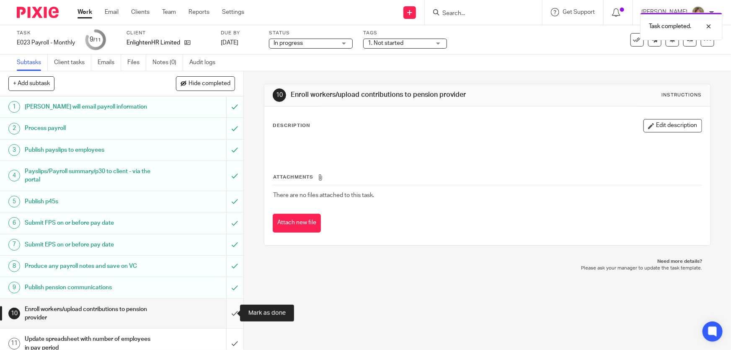
click at [226, 311] on input "submit" at bounding box center [121, 313] width 243 height 30
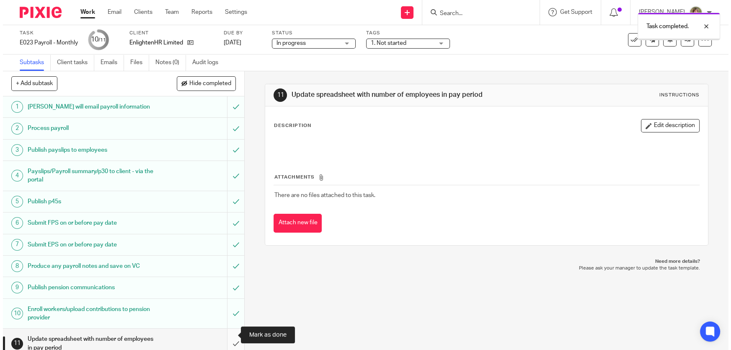
scroll to position [8, 0]
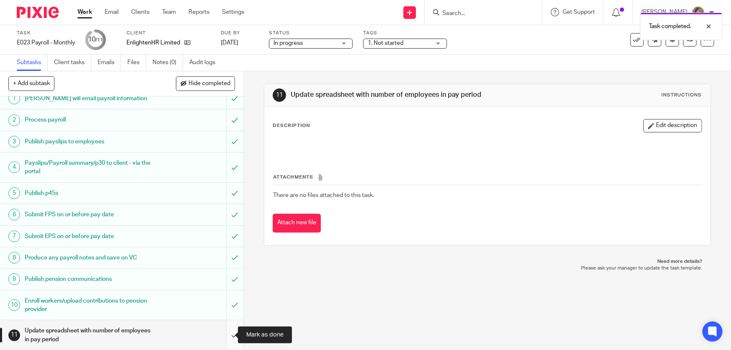
click at [227, 332] on input "submit" at bounding box center [121, 335] width 243 height 30
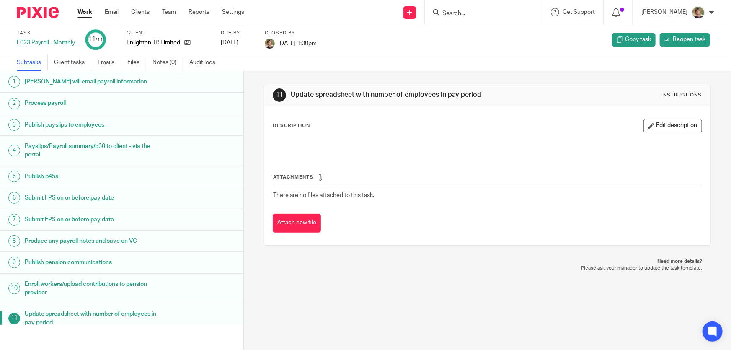
scroll to position [8, 0]
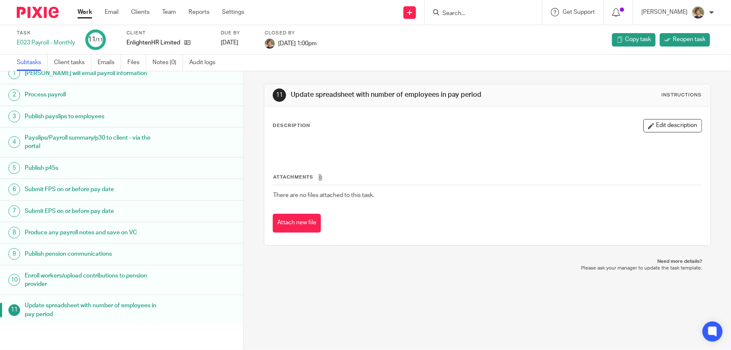
click at [81, 12] on link "Work" at bounding box center [84, 12] width 15 height 8
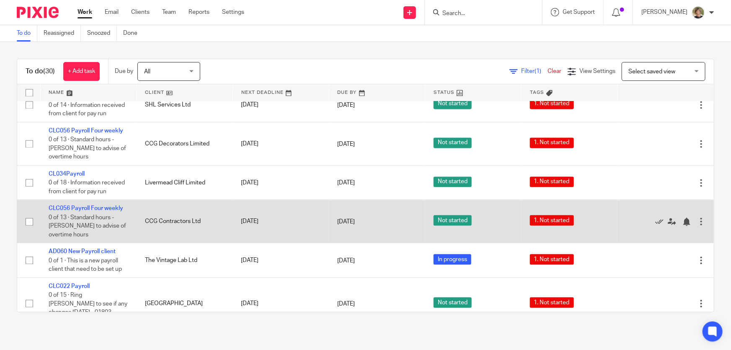
scroll to position [951, 0]
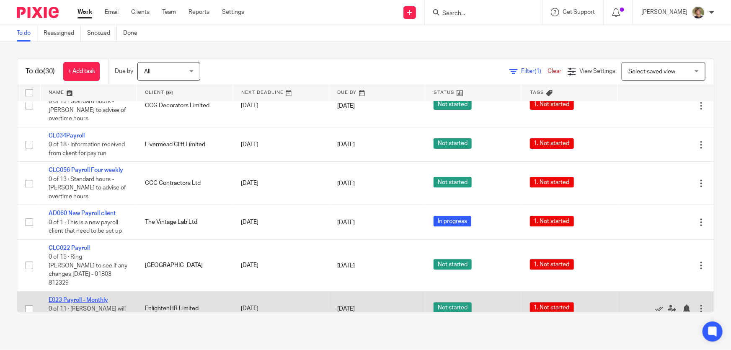
click at [82, 297] on link "E023 Payroll - Monthly" at bounding box center [78, 300] width 59 height 6
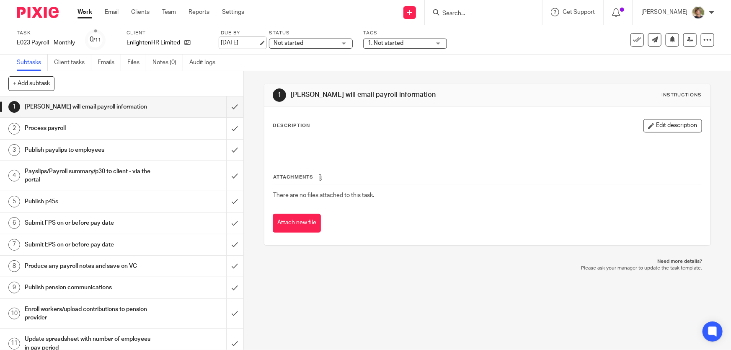
click at [248, 43] on link "19 Sep 2025" at bounding box center [240, 43] width 38 height 9
click at [84, 15] on link "Work" at bounding box center [84, 12] width 15 height 8
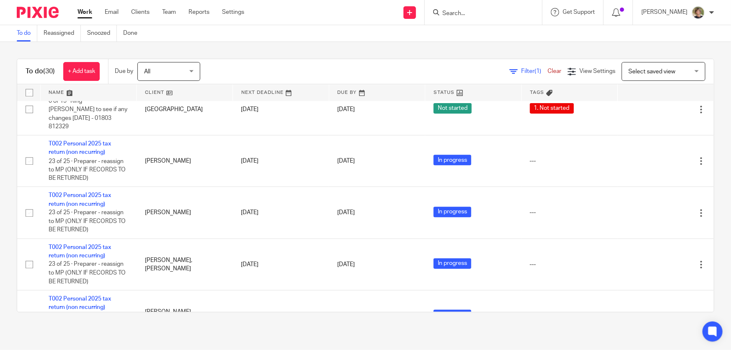
scroll to position [1158, 0]
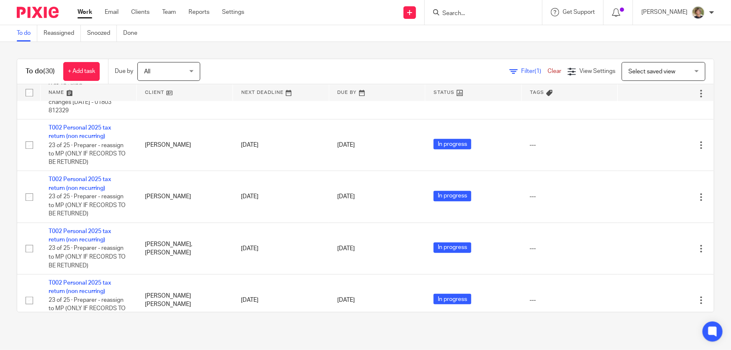
click at [87, 13] on link "Work" at bounding box center [84, 12] width 15 height 8
